Goal: Task Accomplishment & Management: Use online tool/utility

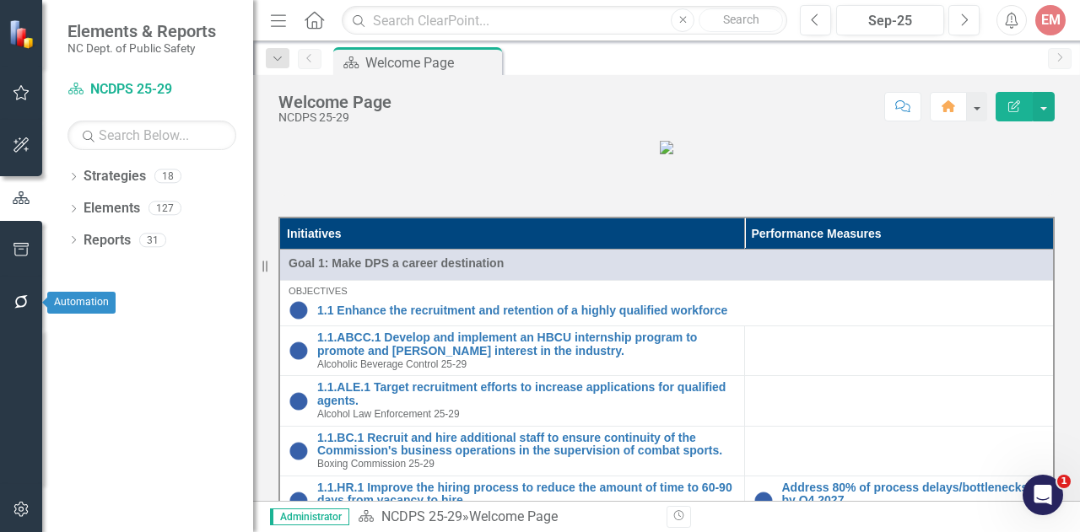
click at [20, 299] on icon "button" at bounding box center [22, 302] width 18 height 14
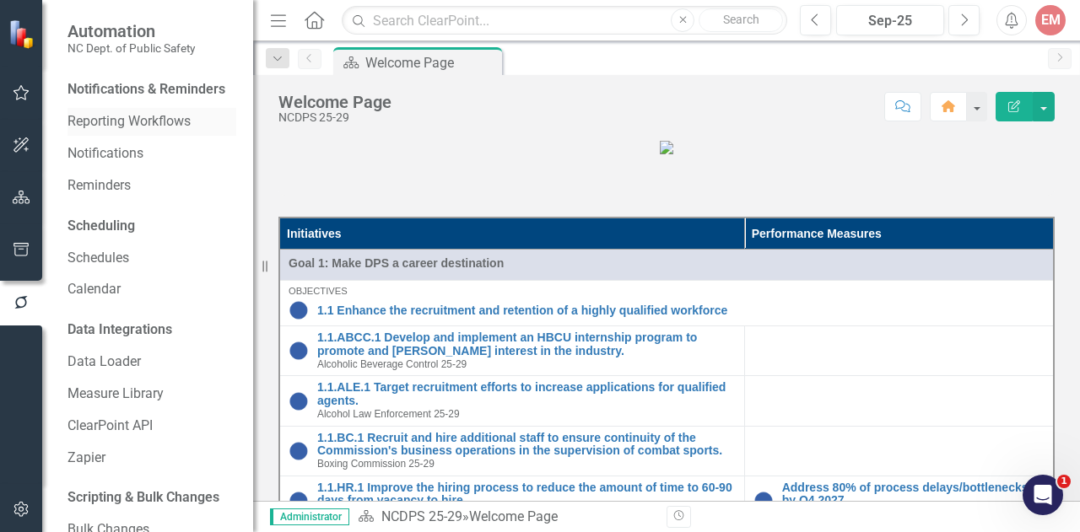
click at [165, 132] on link "Reporting Workflows" at bounding box center [152, 121] width 169 height 19
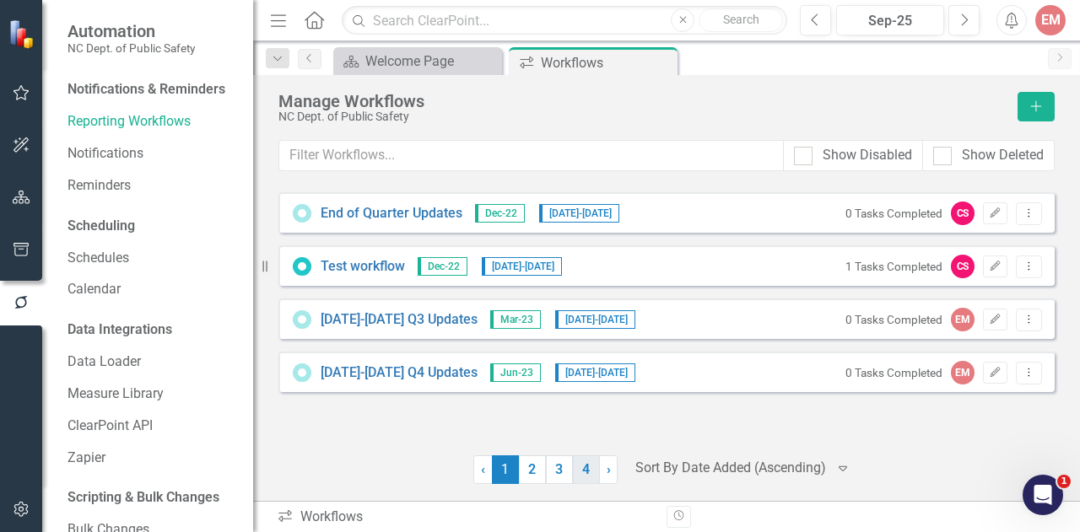
click at [578, 468] on link "4" at bounding box center [586, 470] width 27 height 29
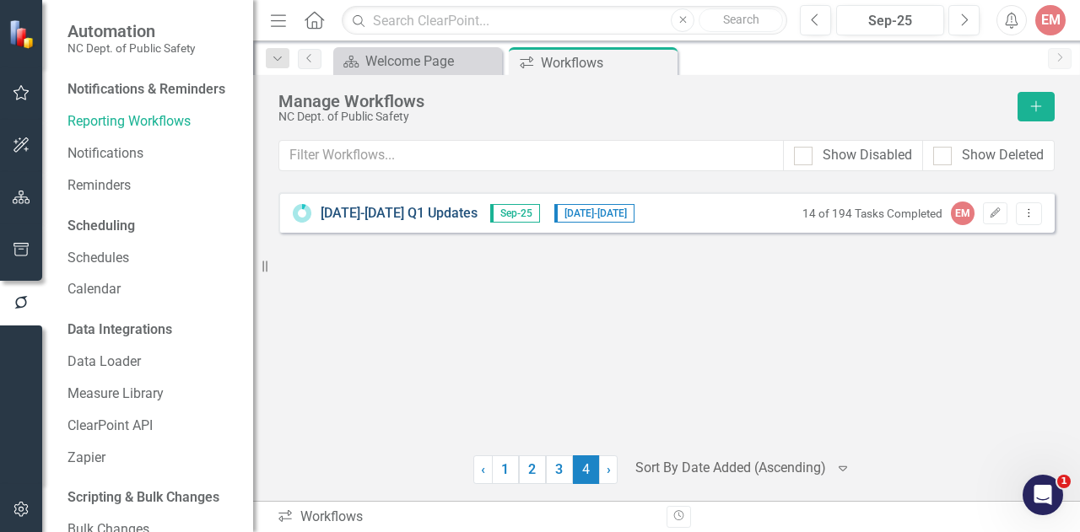
click at [428, 208] on link "[DATE]-[DATE] Q1 Updates" at bounding box center [399, 213] width 157 height 19
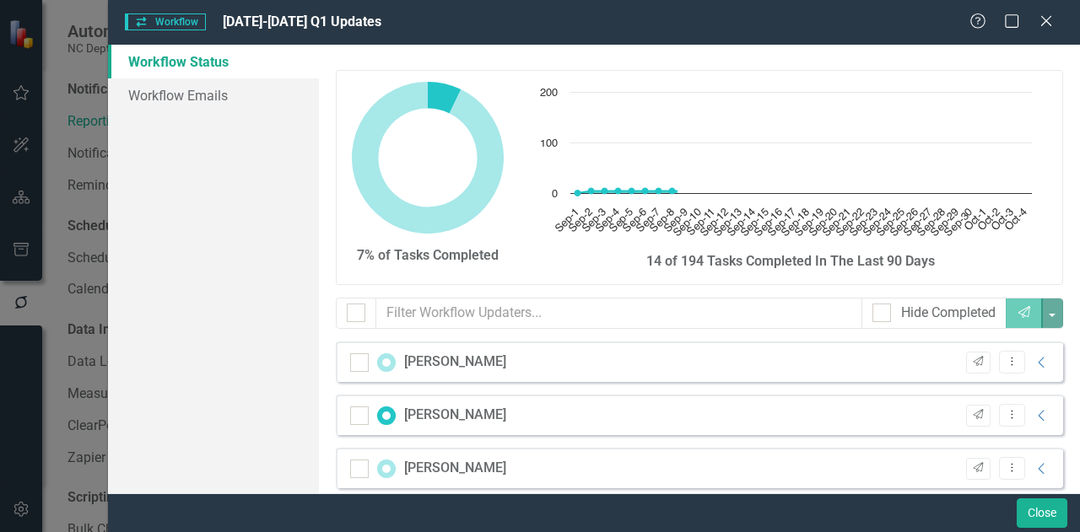
checkbox input "false"
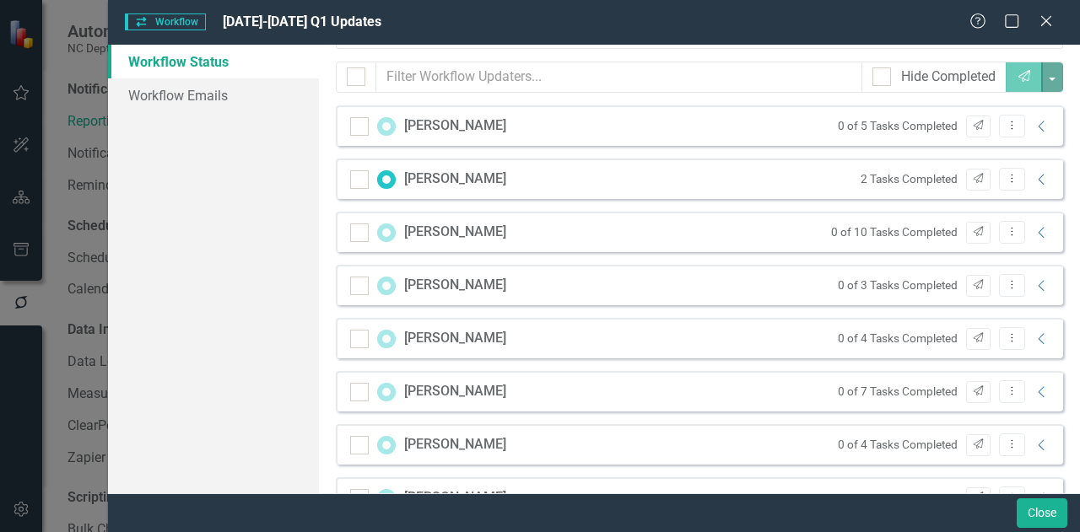
scroll to position [143, 0]
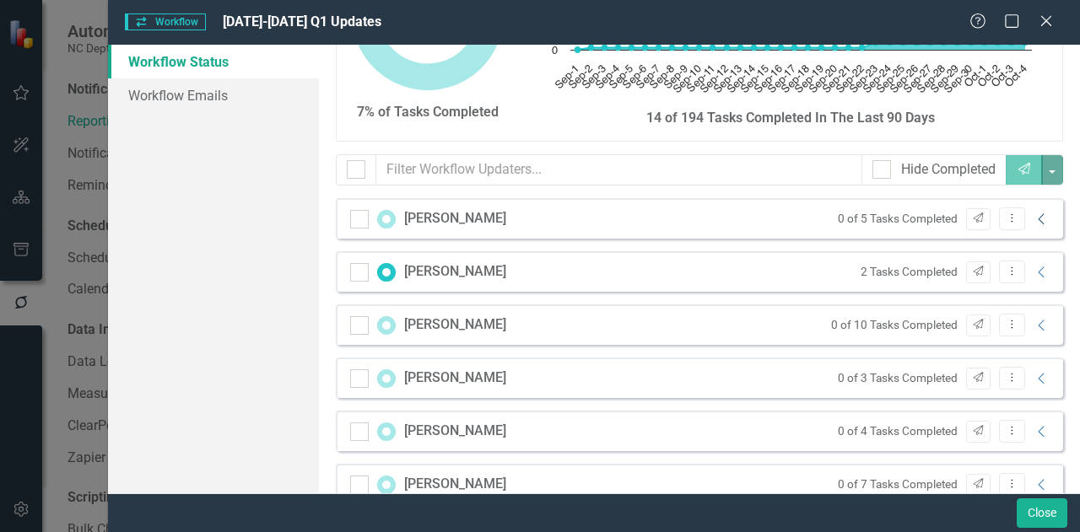
click at [1034, 219] on icon "Collapse" at bounding box center [1042, 220] width 17 height 14
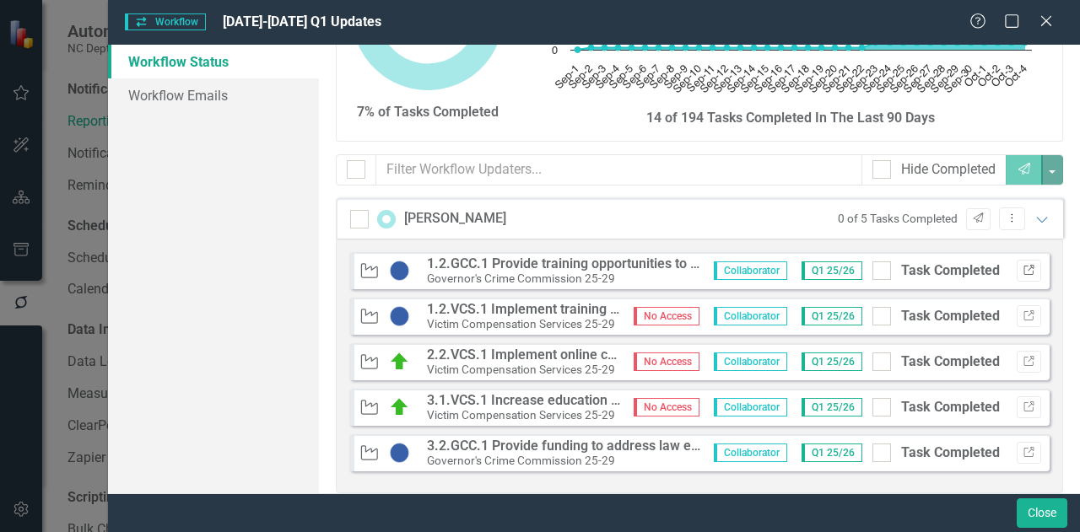
click at [1024, 268] on icon "button" at bounding box center [1029, 270] width 10 height 10
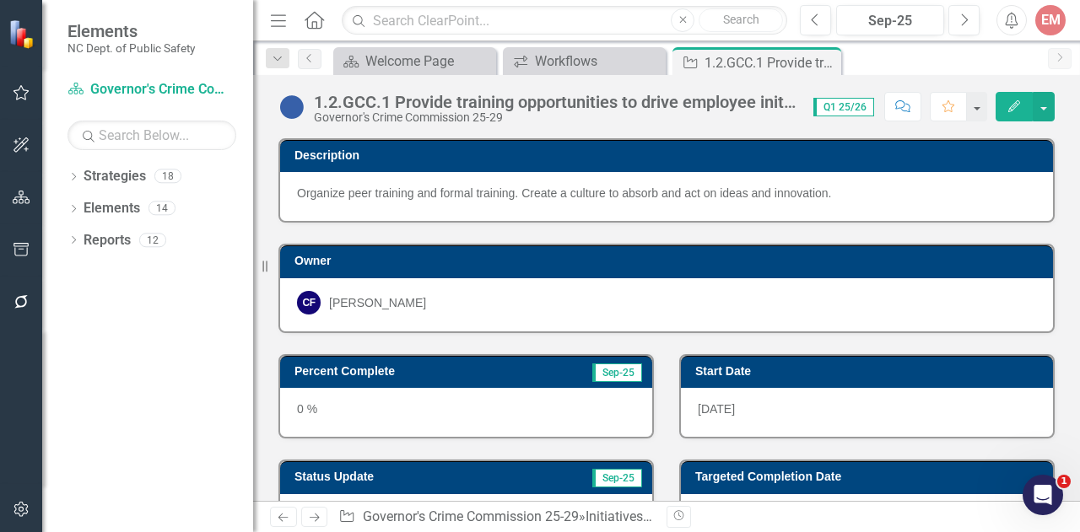
click at [1018, 103] on icon "button" at bounding box center [1014, 106] width 12 height 12
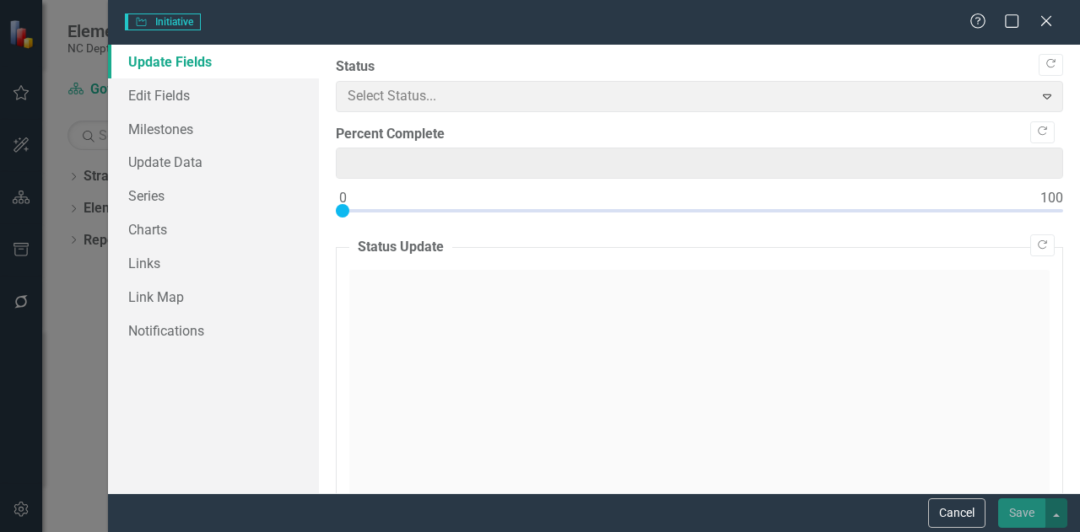
type input "0"
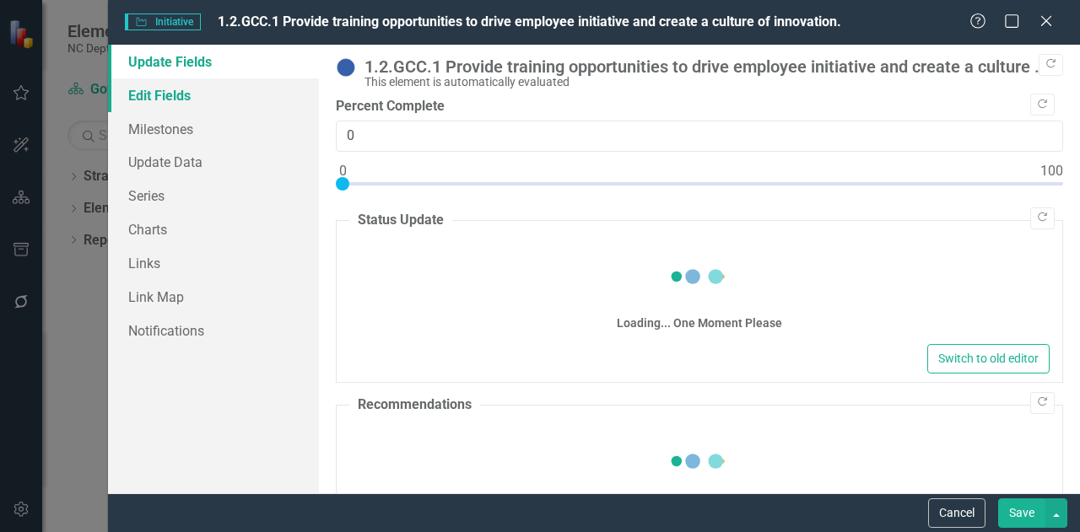
click at [133, 95] on link "Edit Fields" at bounding box center [213, 95] width 211 height 34
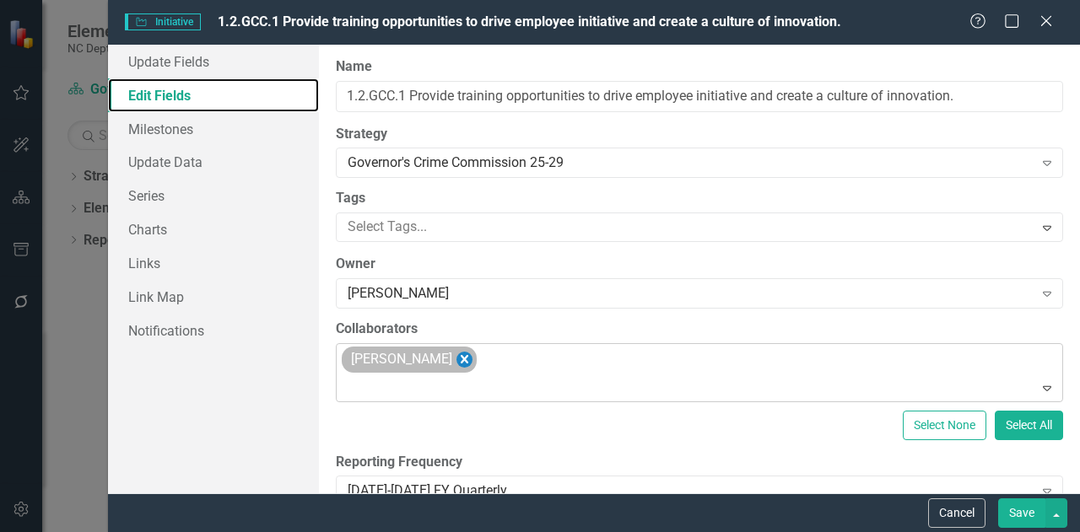
click at [468, 357] on icon "Remove Diane Barber Whitaker" at bounding box center [465, 359] width 8 height 8
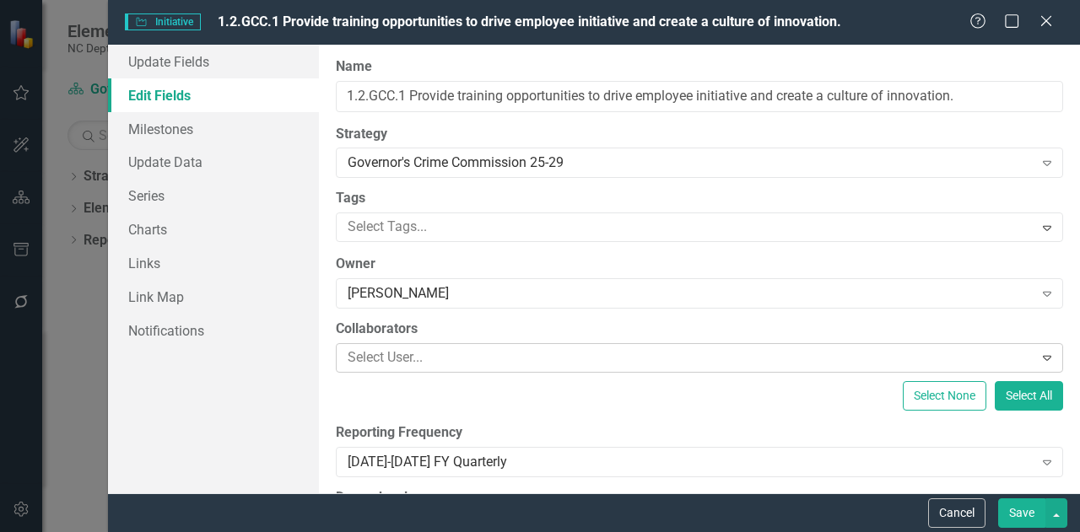
click at [1023, 507] on button "Save" at bounding box center [1021, 514] width 47 height 30
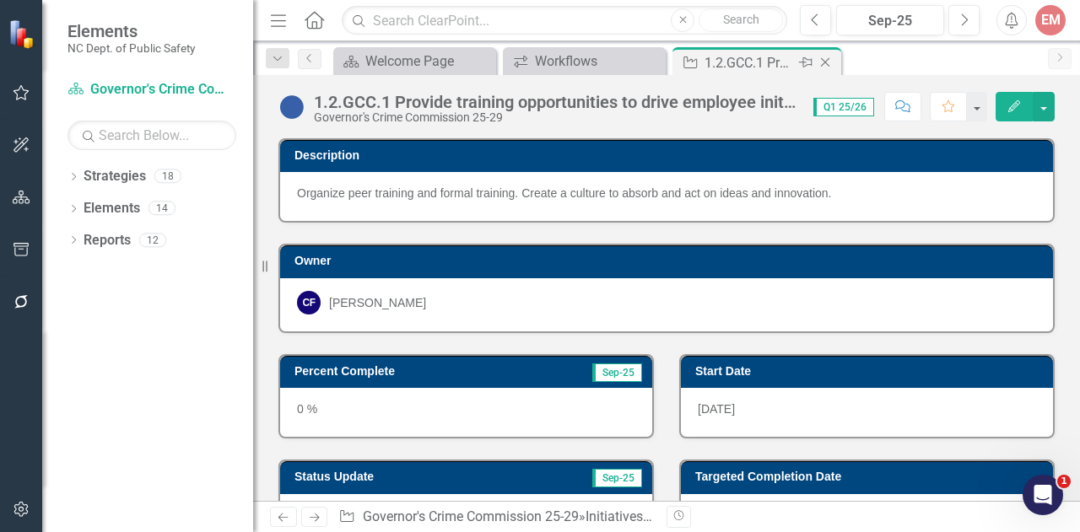
click at [825, 60] on icon "Close" at bounding box center [825, 63] width 17 height 14
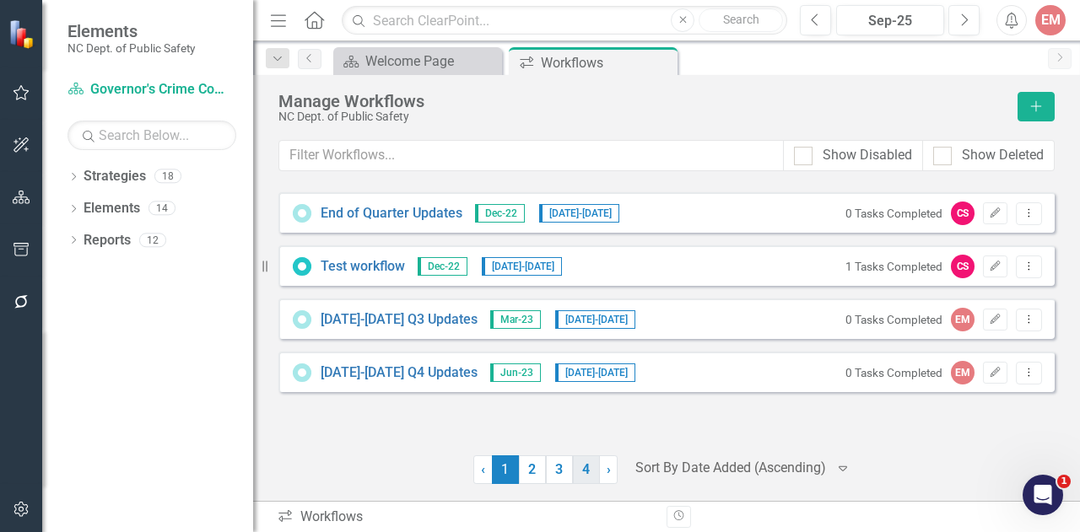
click at [587, 473] on link "4" at bounding box center [586, 470] width 27 height 29
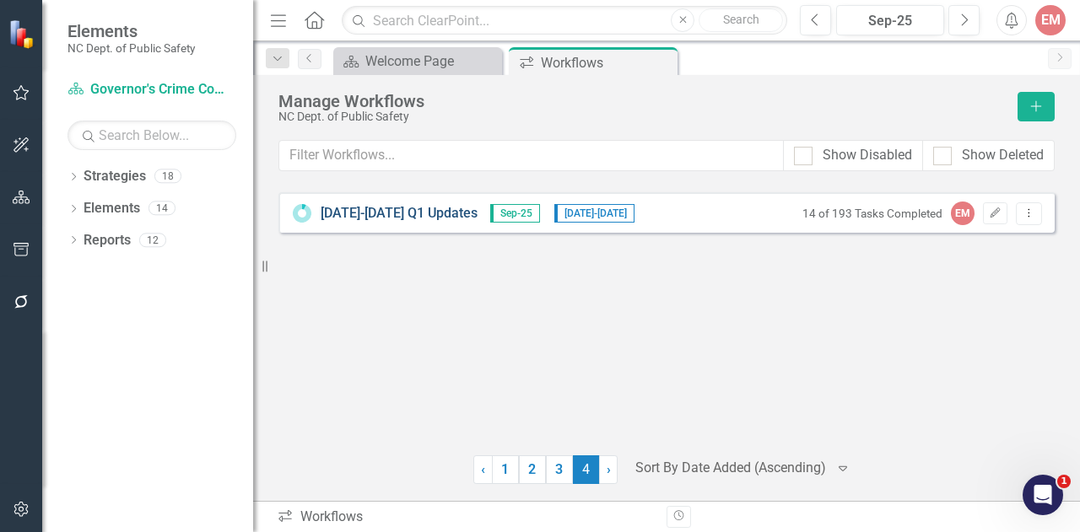
click at [384, 218] on link "[DATE]-[DATE] Q1 Updates" at bounding box center [399, 213] width 157 height 19
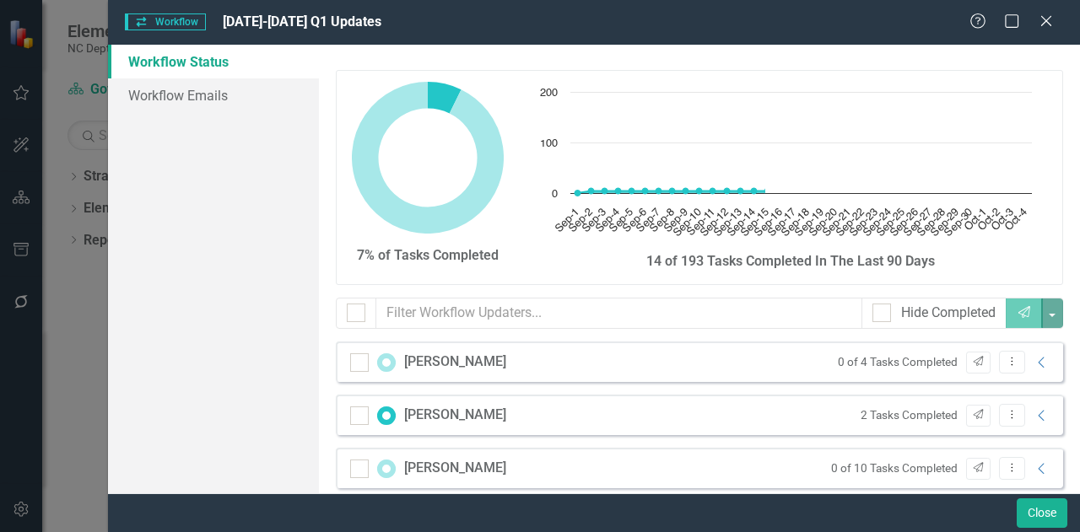
checkbox input "false"
click at [1034, 362] on icon "Collapse" at bounding box center [1042, 363] width 17 height 14
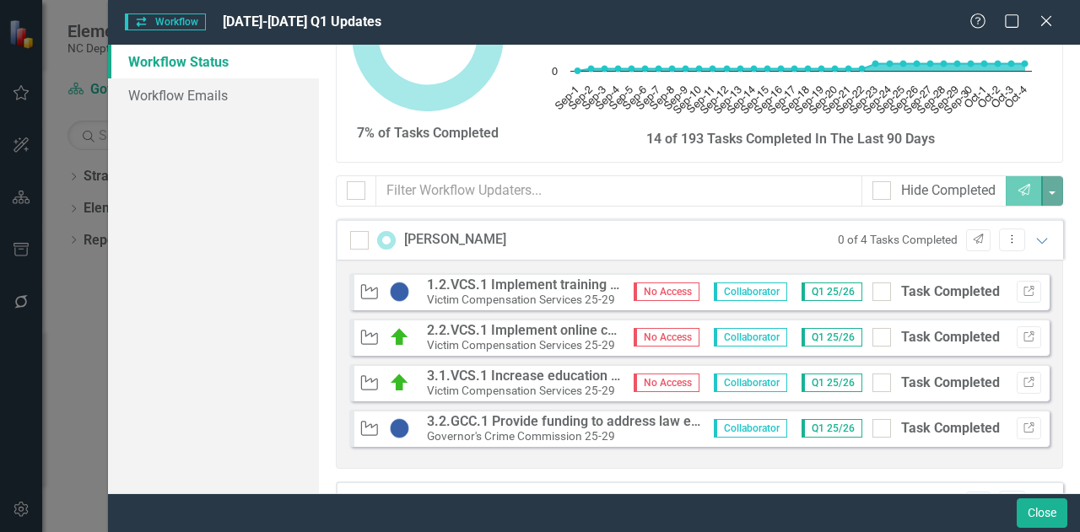
scroll to position [205, 0]
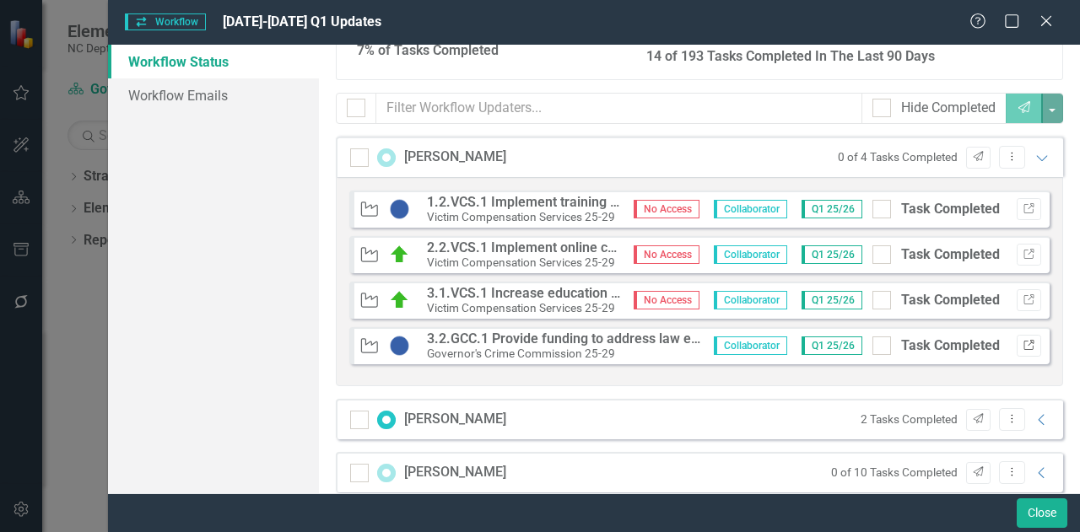
click at [1017, 341] on button "Link" at bounding box center [1029, 346] width 24 height 22
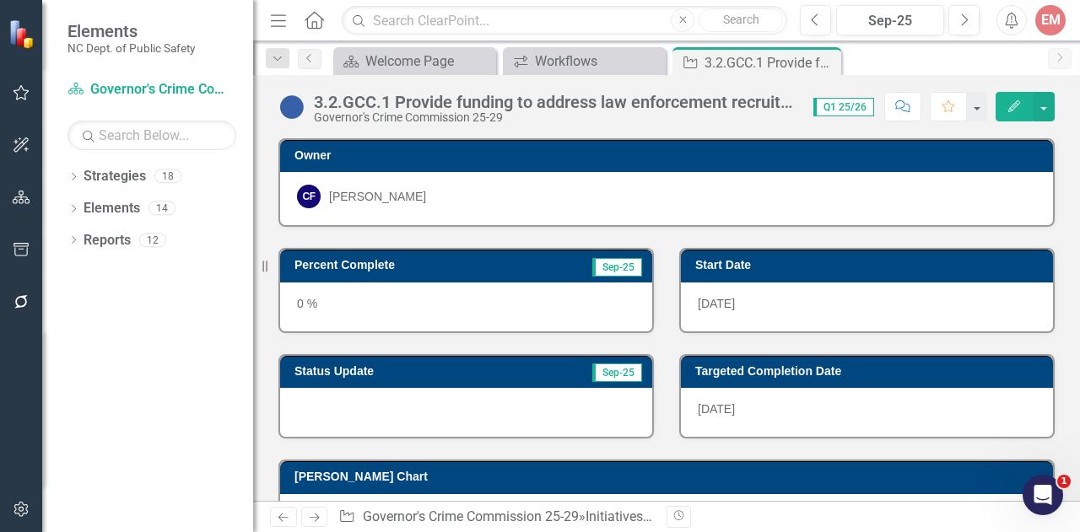
click at [1009, 105] on icon "Edit" at bounding box center [1014, 106] width 15 height 12
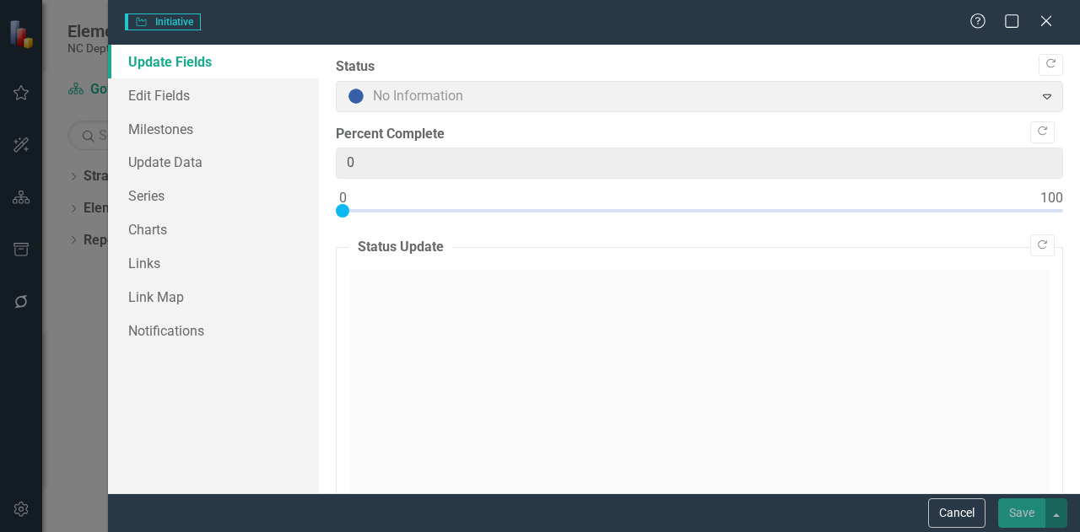
type input "0"
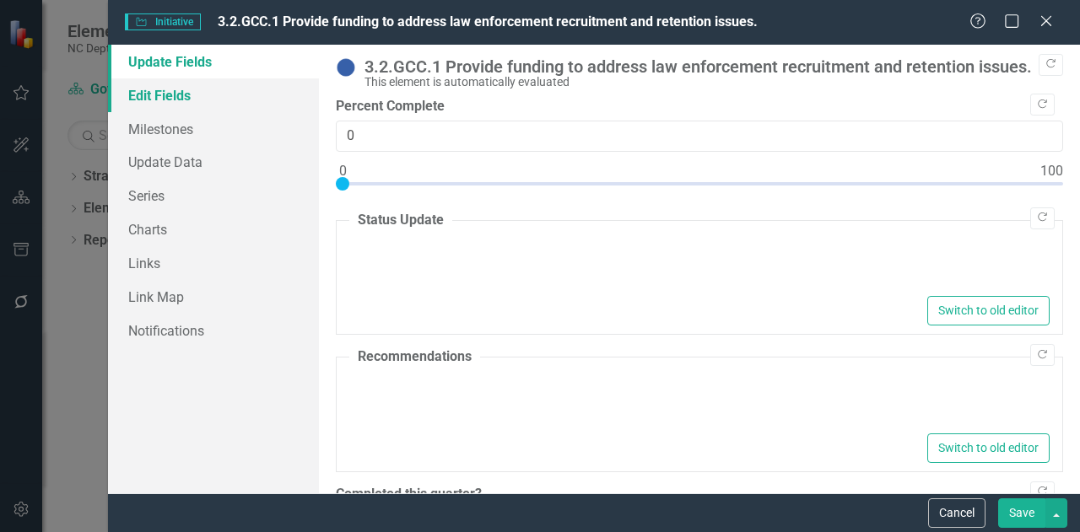
click at [176, 102] on link "Edit Fields" at bounding box center [213, 95] width 211 height 34
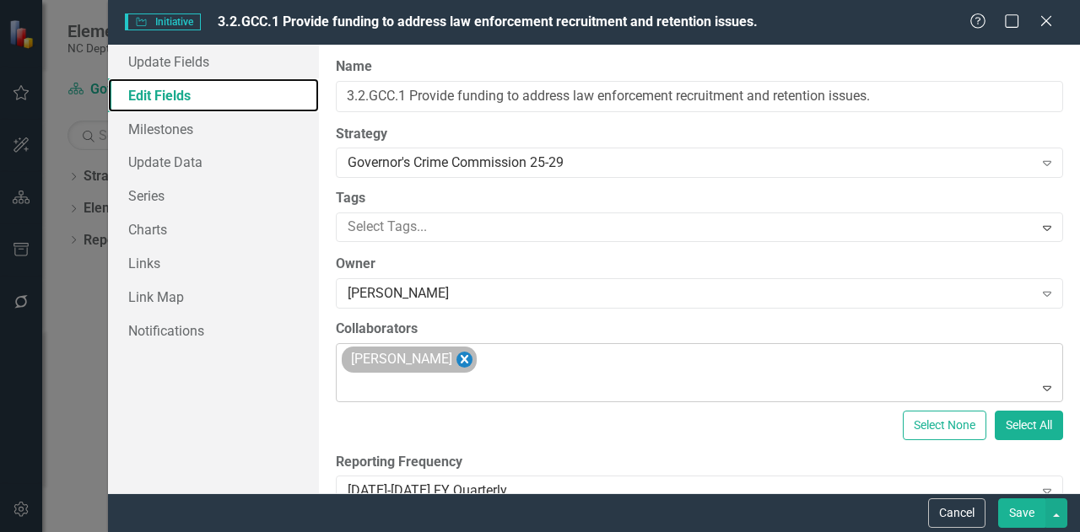
click at [468, 359] on icon "Remove Diane Barber Whitaker" at bounding box center [465, 359] width 8 height 8
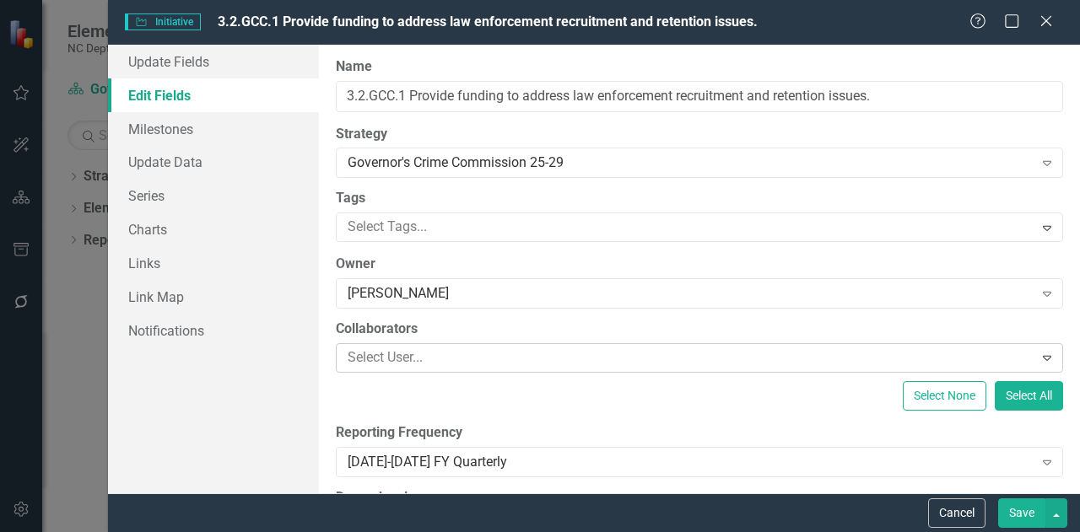
click at [1019, 514] on button "Save" at bounding box center [1021, 514] width 47 height 30
